Goal: Task Accomplishment & Management: Manage account settings

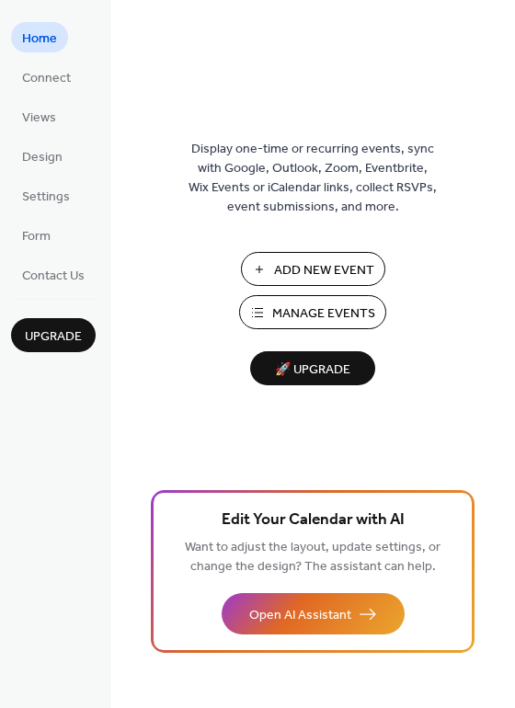
click at [302, 308] on span "Manage Events" at bounding box center [323, 313] width 103 height 19
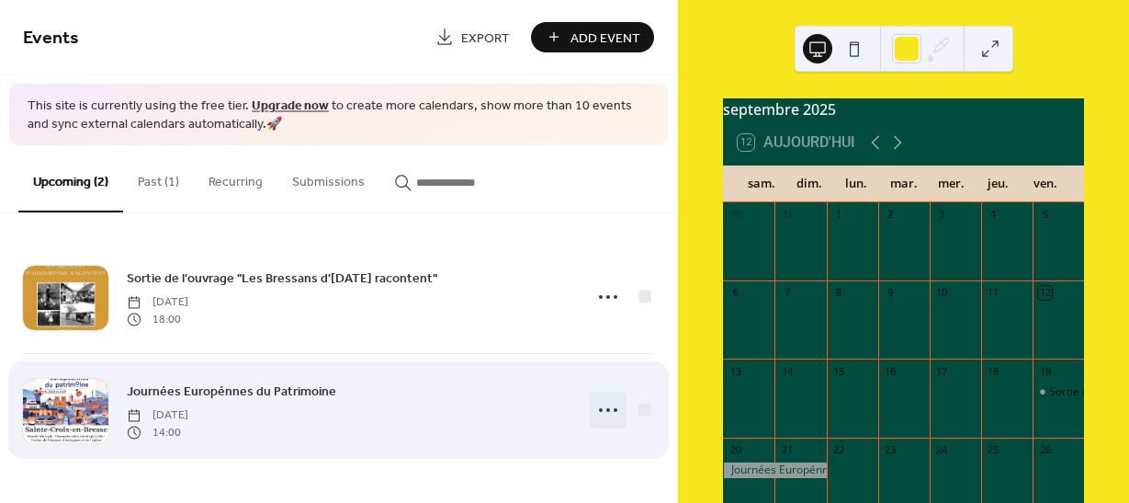
click at [609, 406] on icon at bounding box center [608, 409] width 29 height 29
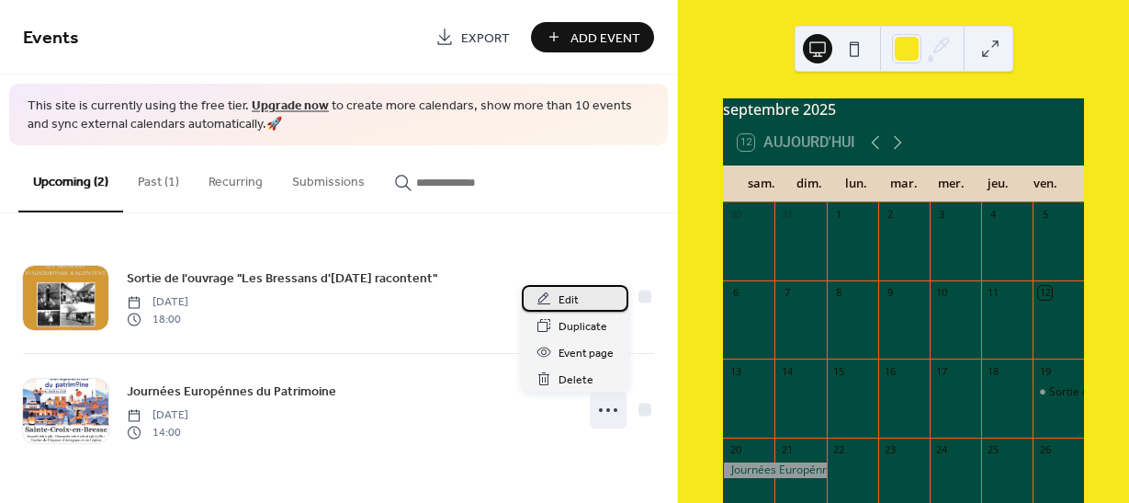
click at [571, 302] on span "Edit" at bounding box center [569, 299] width 20 height 19
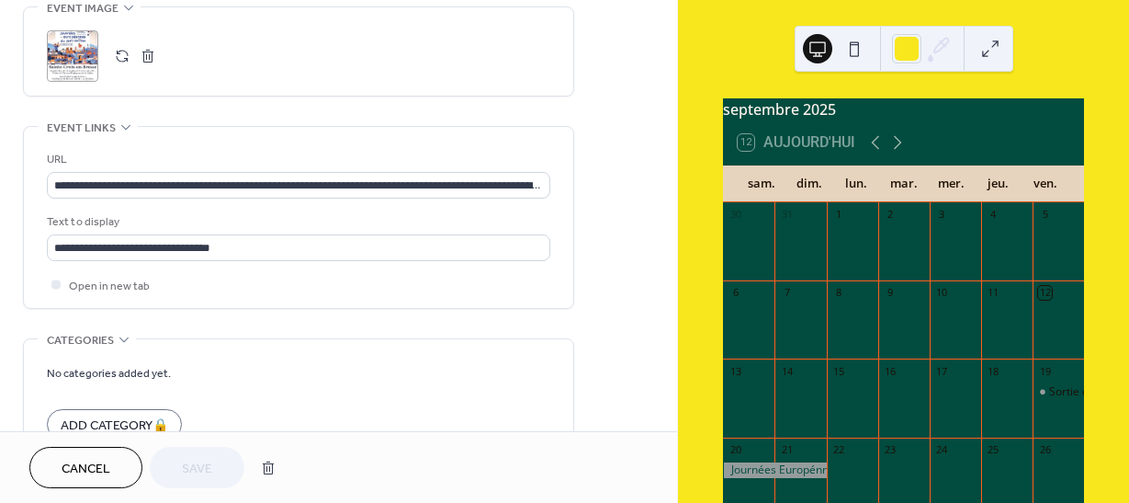
scroll to position [827, 0]
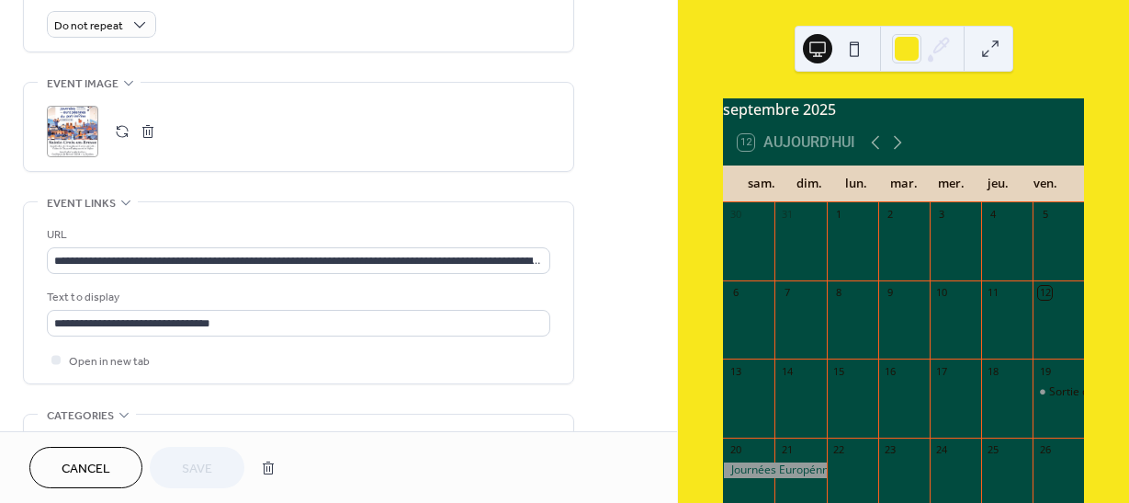
click at [119, 131] on button "button" at bounding box center [122, 132] width 26 height 26
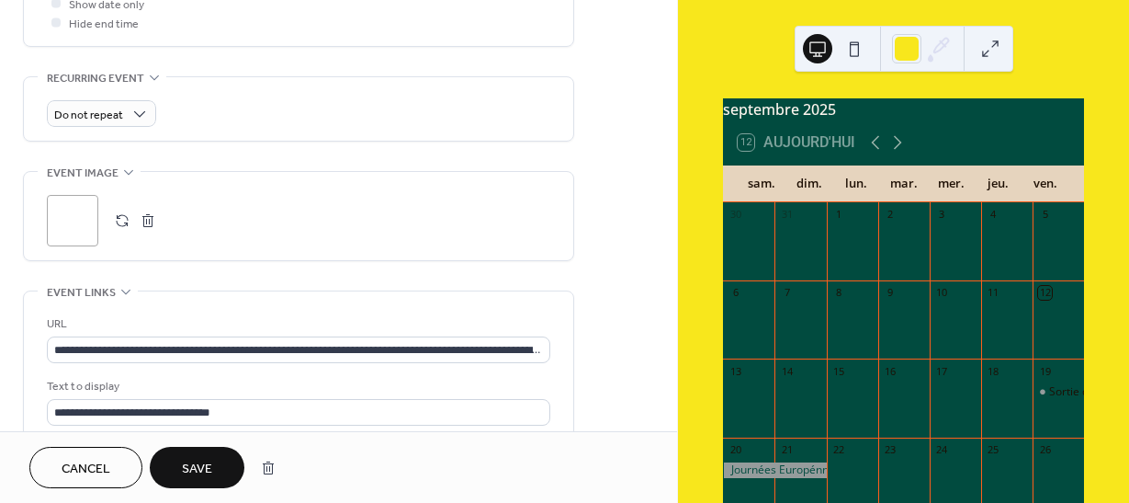
scroll to position [646, 0]
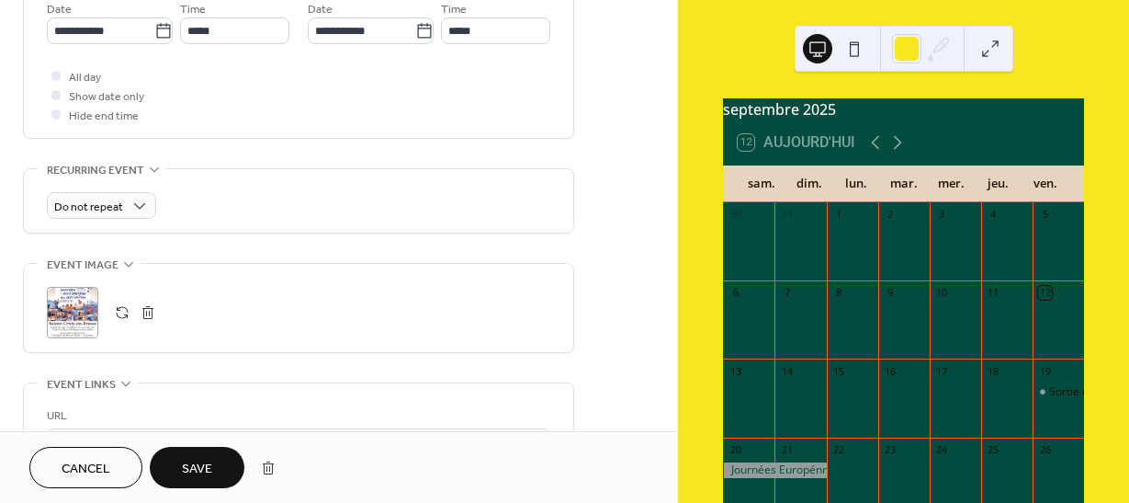
click at [203, 470] on span "Save" at bounding box center [197, 468] width 30 height 19
